Goal: Navigation & Orientation: Find specific page/section

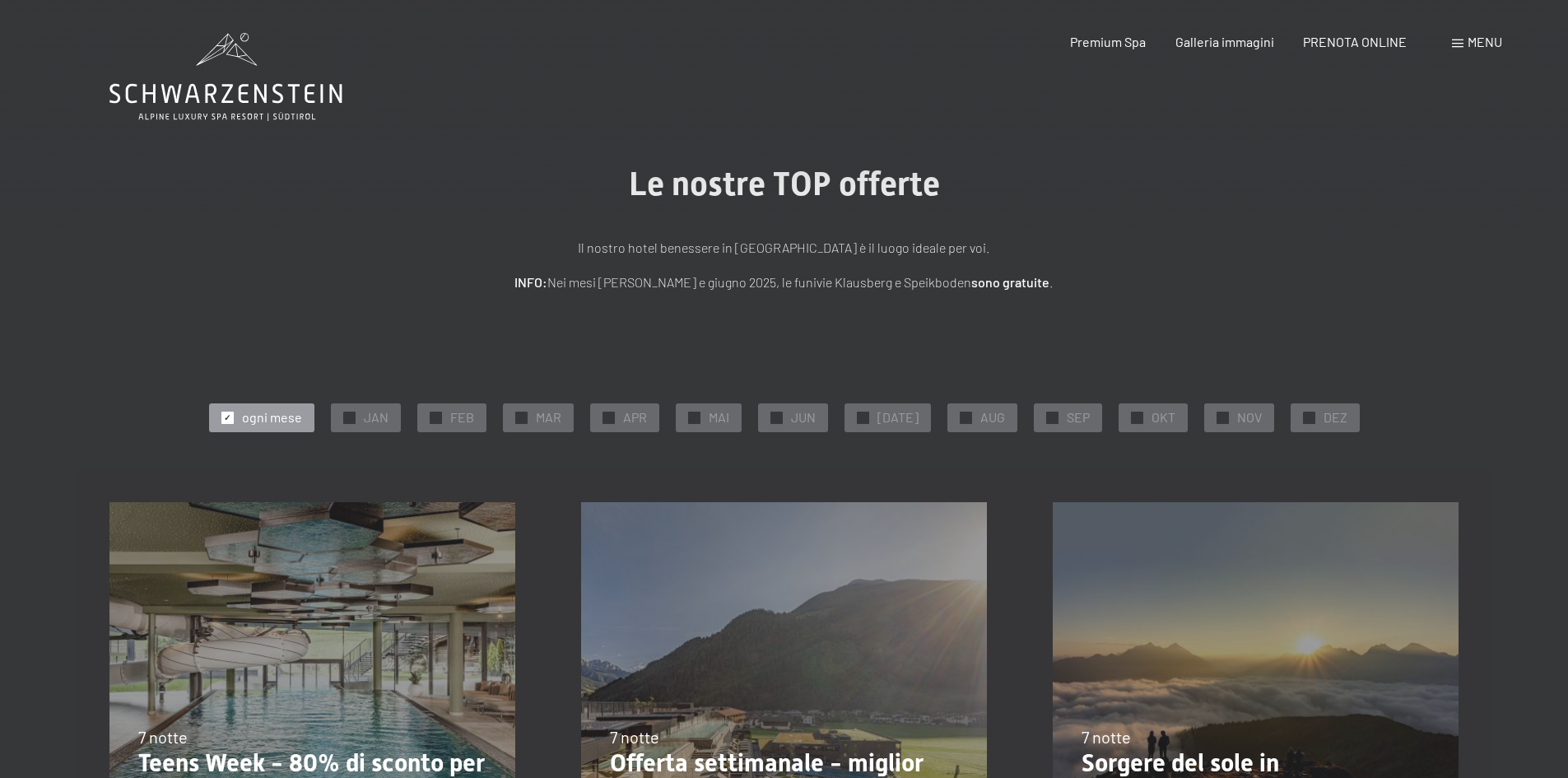
click at [1483, 41] on span "Menu" at bounding box center [1485, 41] width 34 height 15
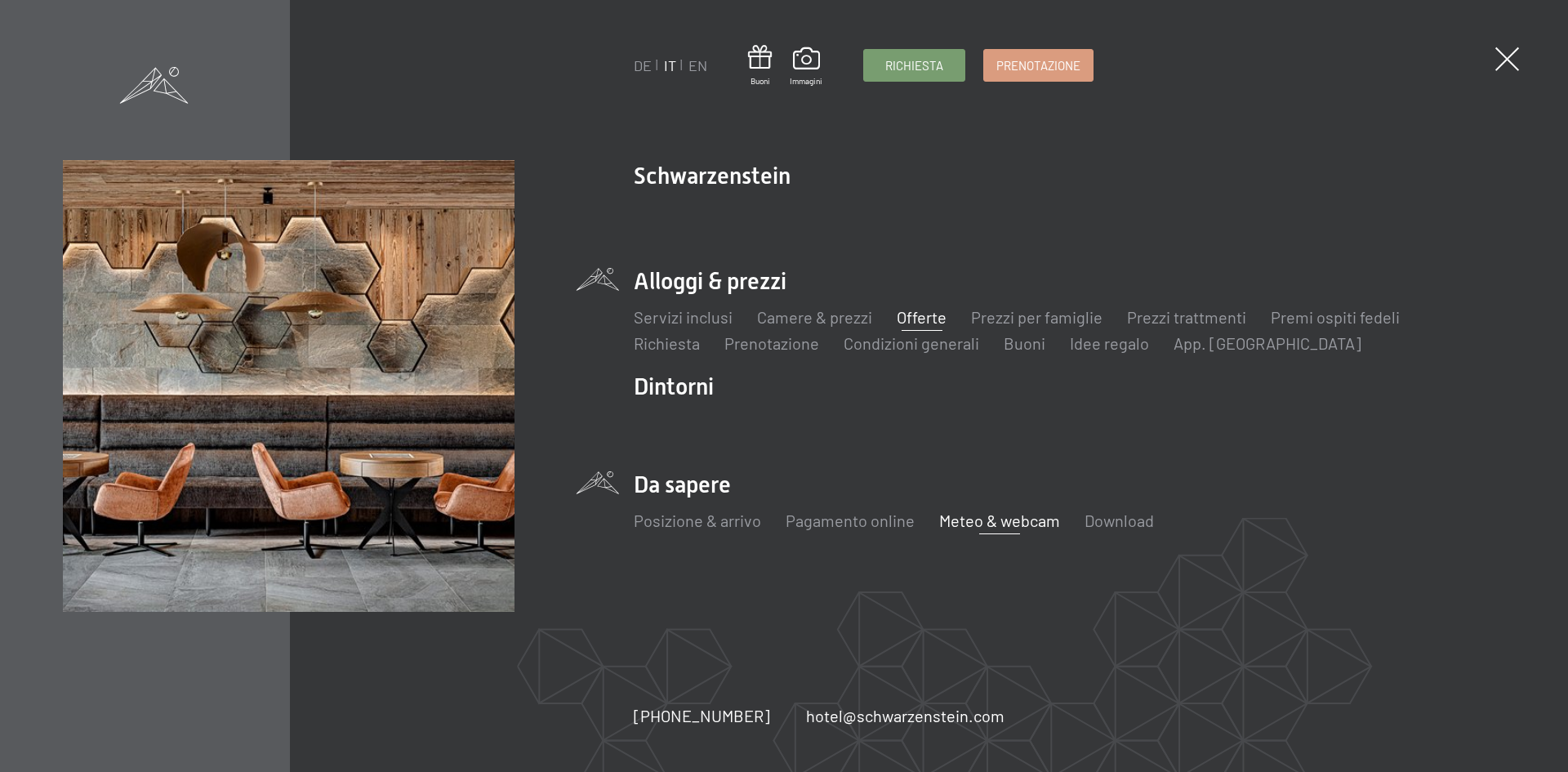
click at [952, 522] on link "Meteo & webcam" at bounding box center [1000, 520] width 121 height 20
click at [1501, 59] on span at bounding box center [1507, 59] width 33 height 33
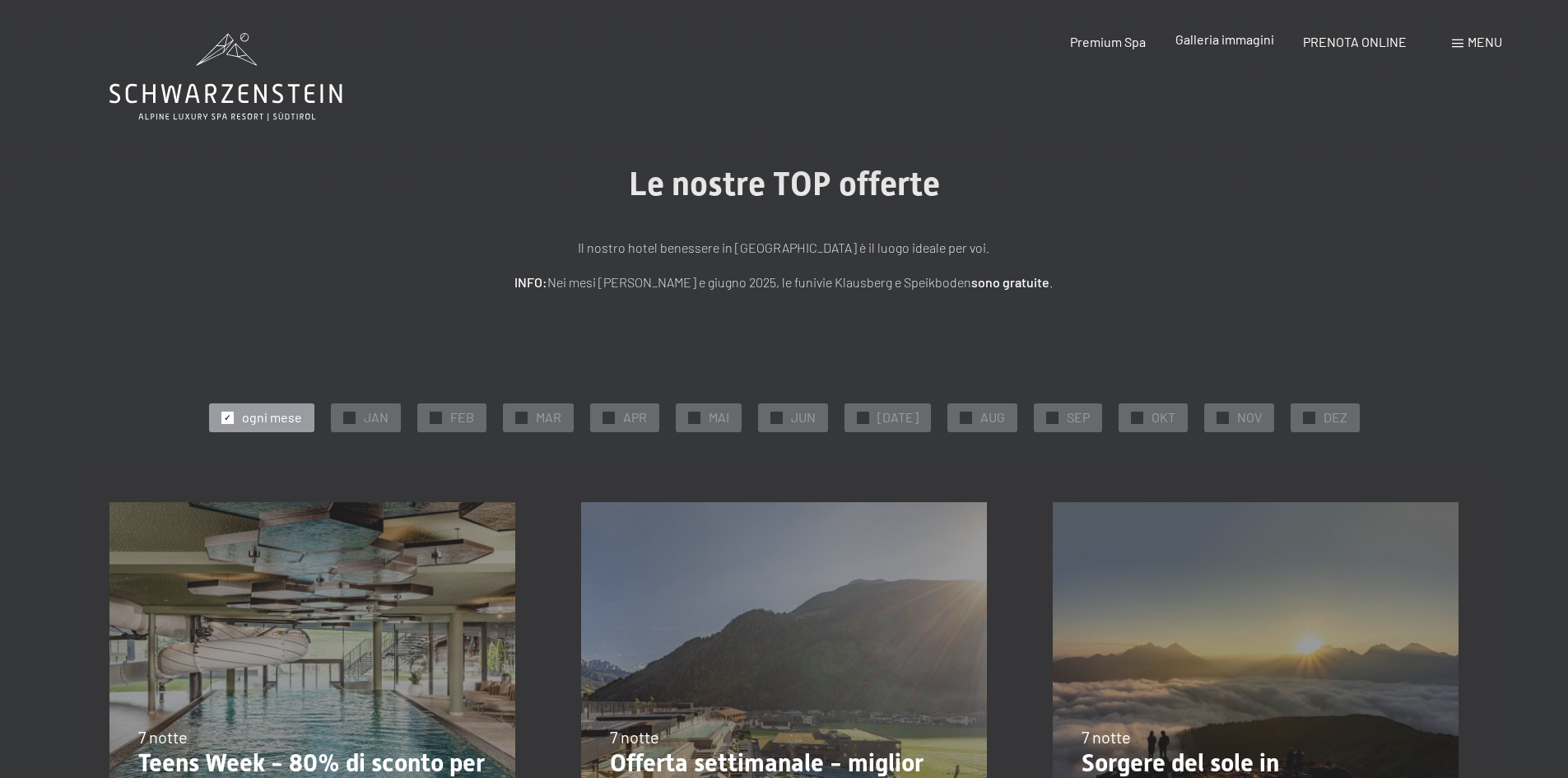
click at [1210, 47] on div "Galleria immagini" at bounding box center [1225, 39] width 99 height 18
click at [1213, 40] on span "Galleria immagini" at bounding box center [1225, 39] width 99 height 15
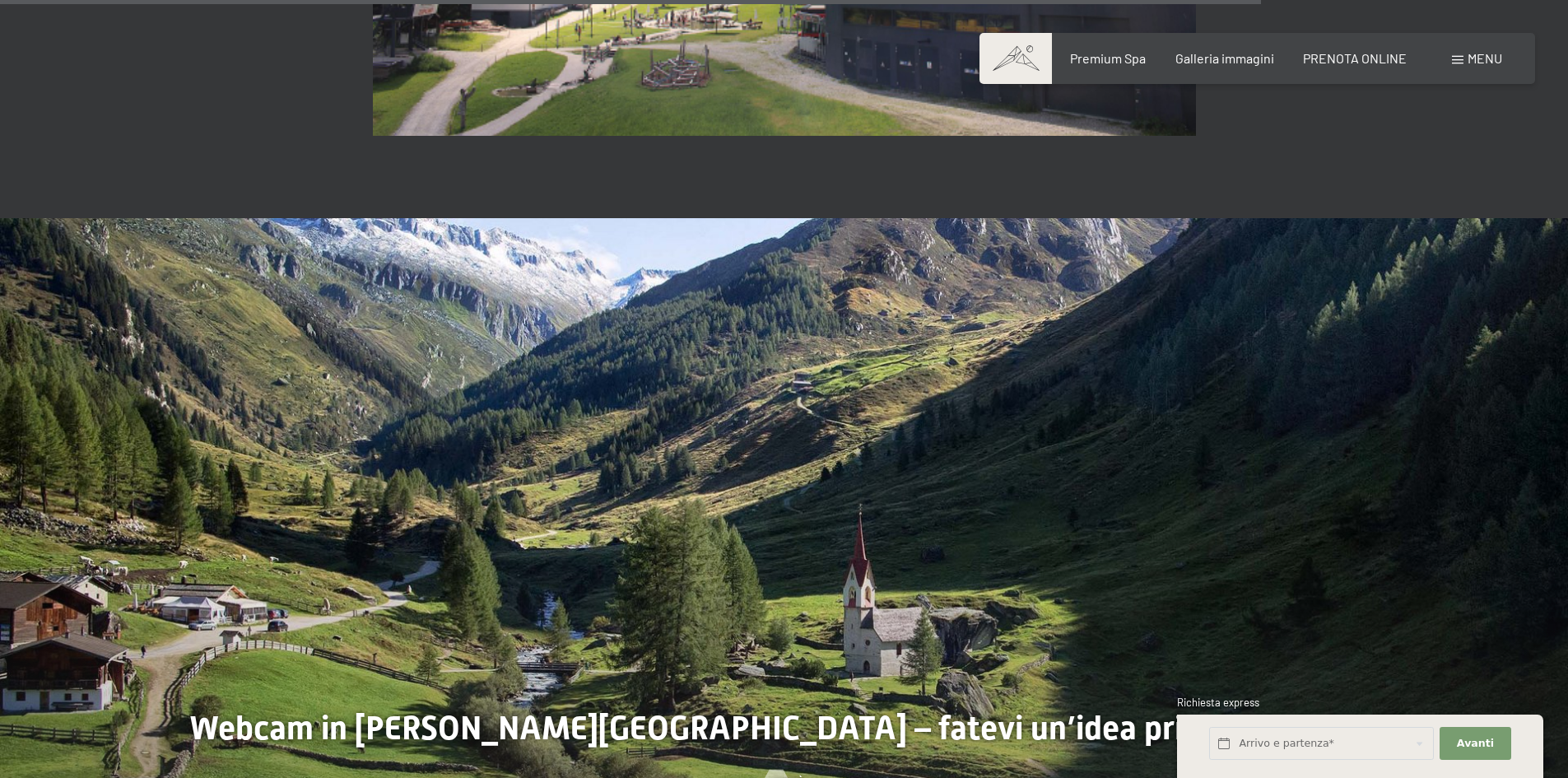
scroll to position [4777, 0]
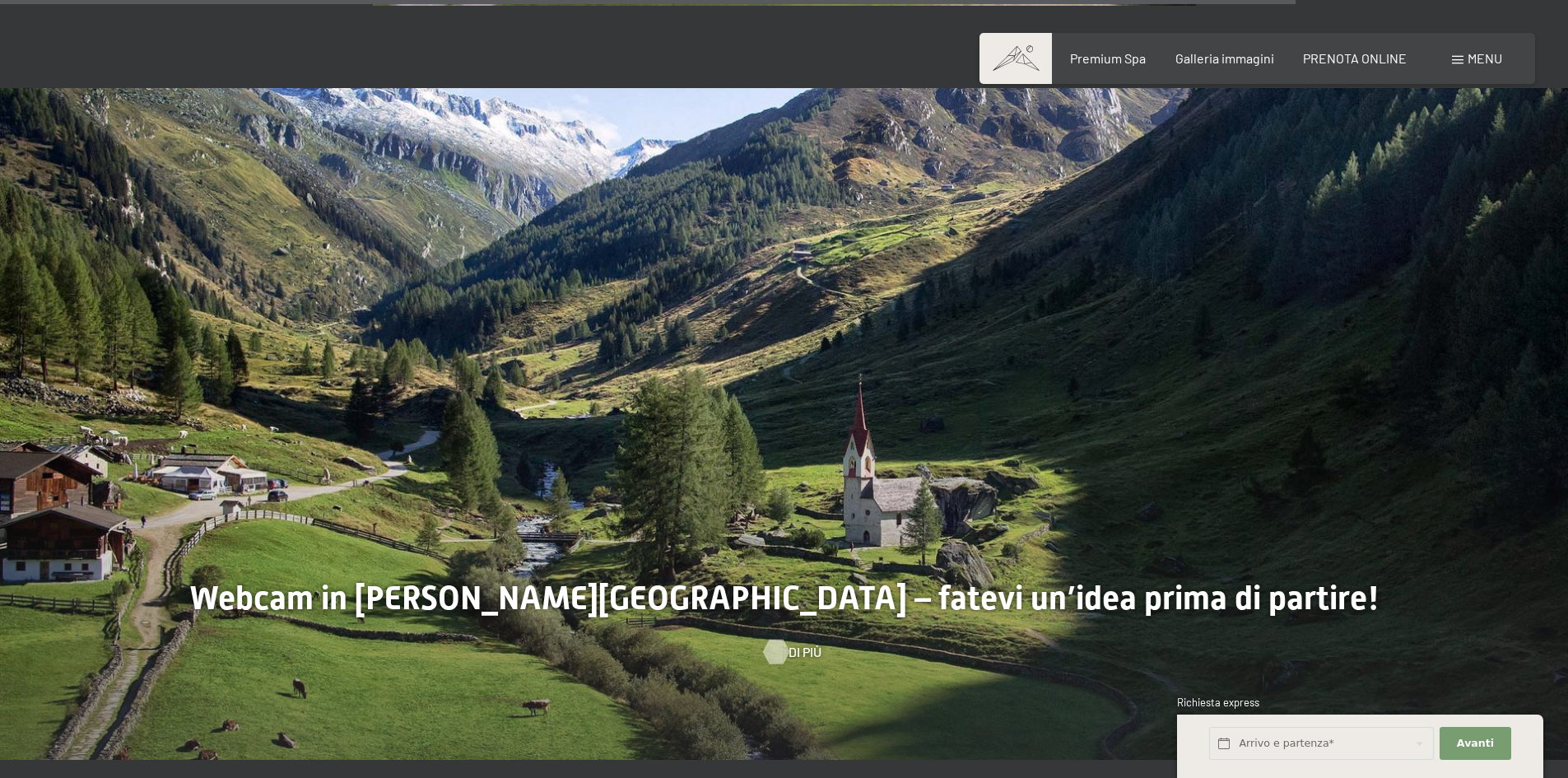
click at [772, 639] on div at bounding box center [775, 651] width 14 height 25
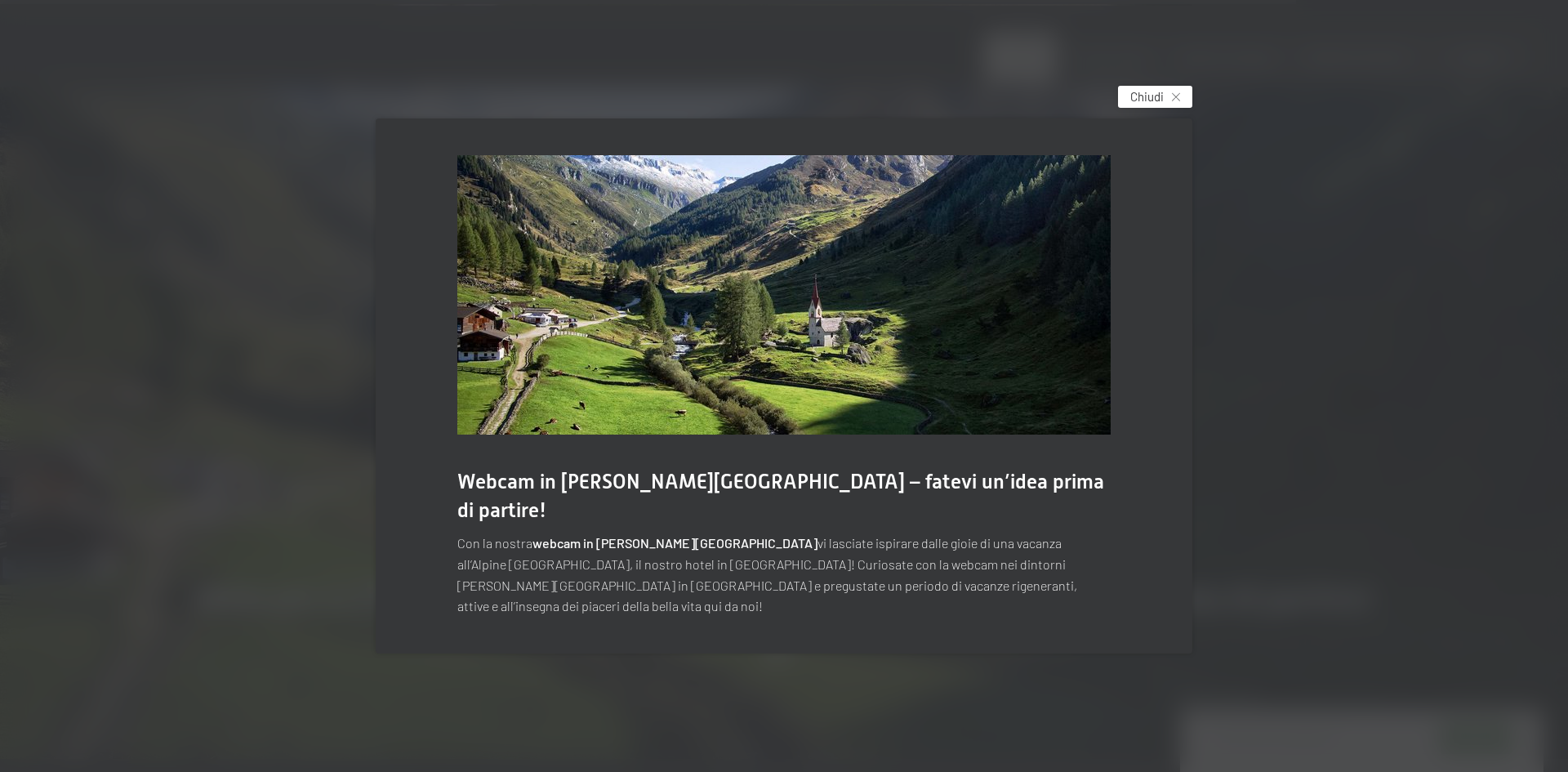
click at [1158, 105] on span "Chiudi" at bounding box center [1146, 96] width 33 height 17
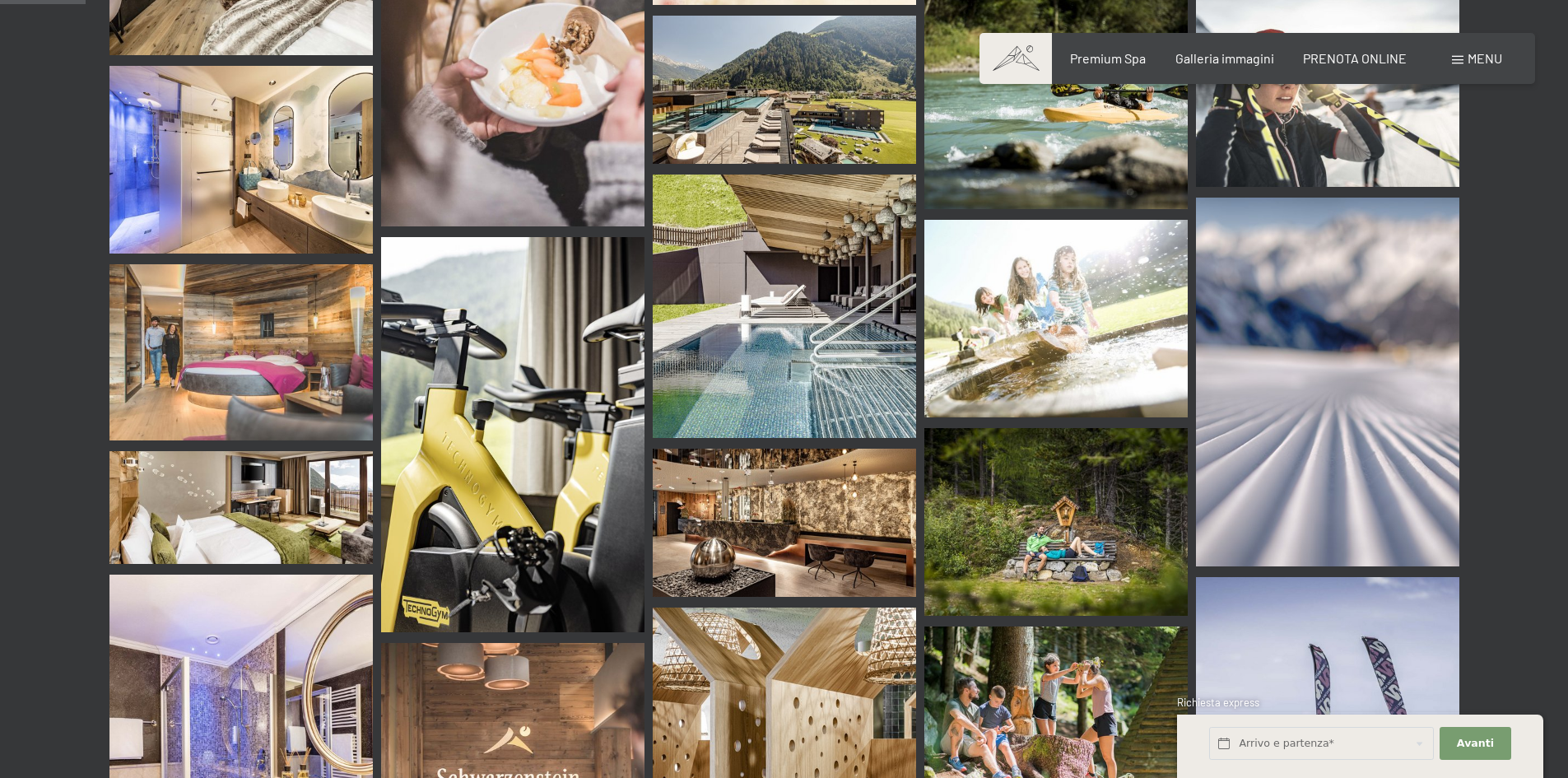
scroll to position [880, 0]
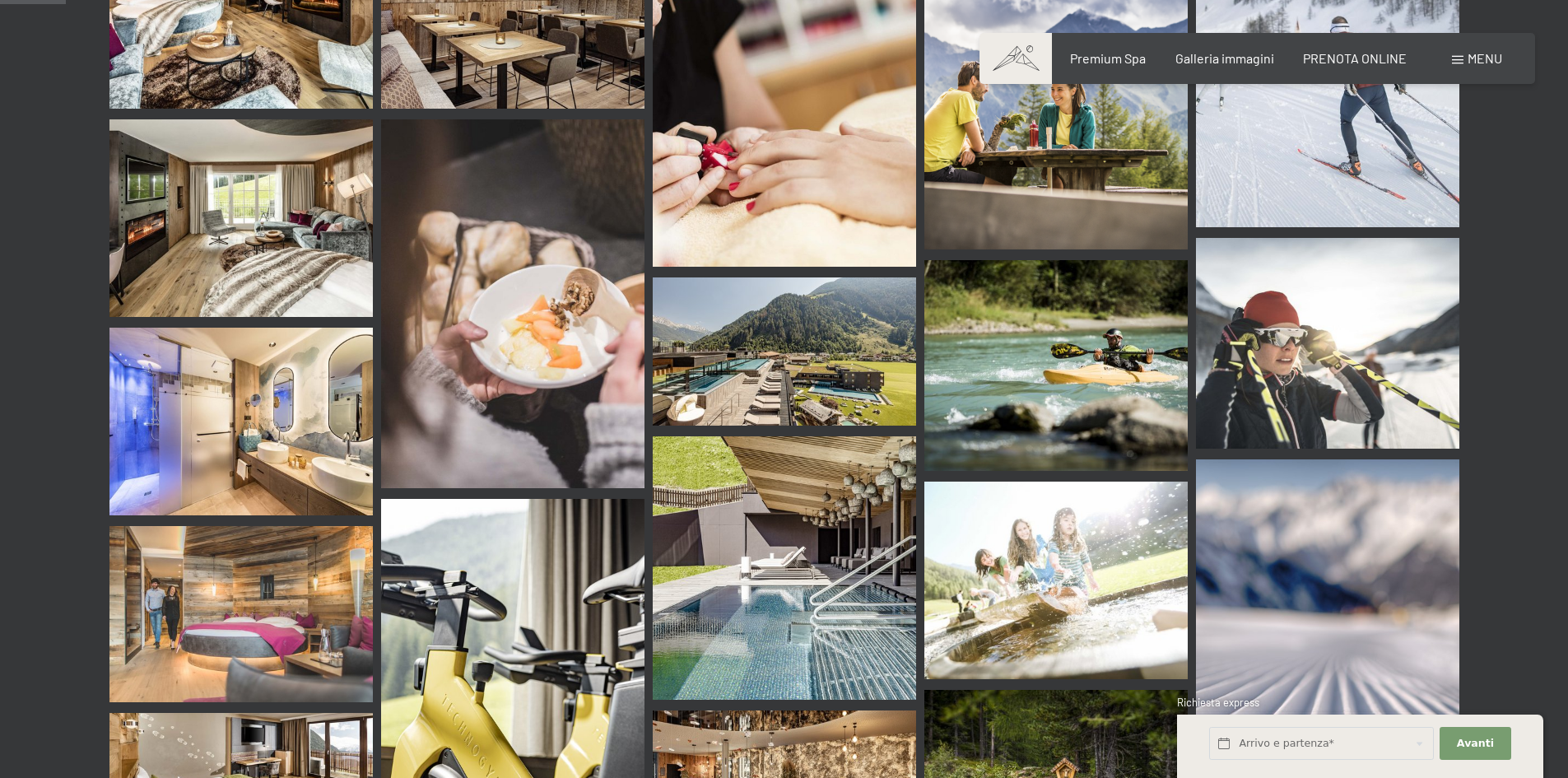
click at [775, 283] on img at bounding box center [785, 351] width 263 height 148
